Goal: Communication & Community: Answer question/provide support

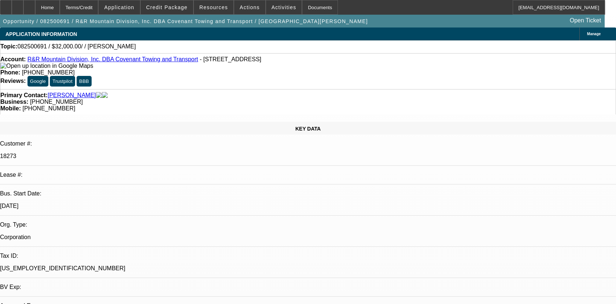
select select "0"
select select "2"
select select "0.1"
select select "4"
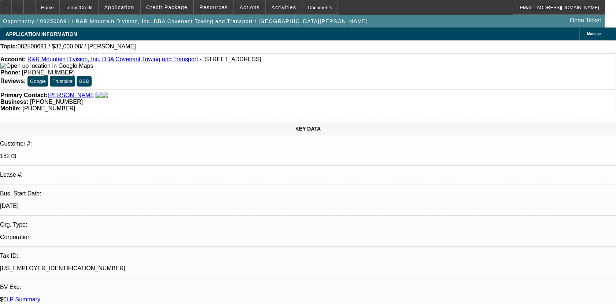
type textarea "01- REWRITTEN INTO A NEW LEASE, PAID ON TIME/02, 03 & 05 ARE SOLD DEALS NO HIST…"
radio input "true"
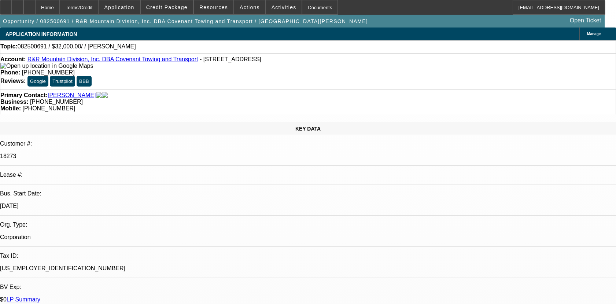
type textarea "01- REWRITTEN INTO A NEW LEASE, PAID ON TIME/02, 03 & 05 ARE SOLD DEALS NO HIST…"
radio input "false"
radio input "true"
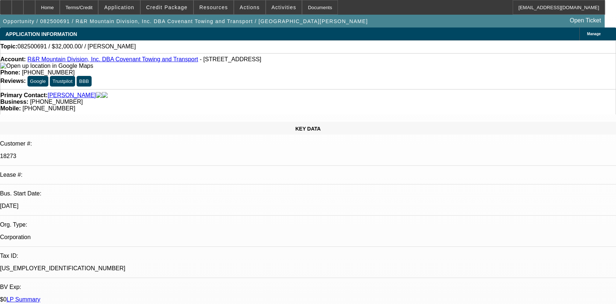
scroll to position [0, 0]
